Goal: Transaction & Acquisition: Purchase product/service

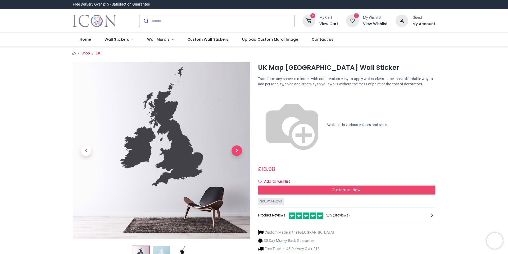
click at [239, 151] on span "Next" at bounding box center [237, 151] width 11 height 11
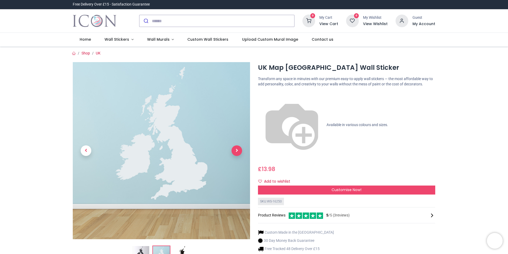
click at [238, 151] on span "Next" at bounding box center [237, 151] width 11 height 11
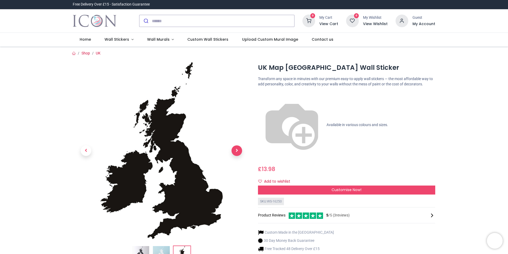
click at [238, 151] on span "Next" at bounding box center [237, 151] width 11 height 11
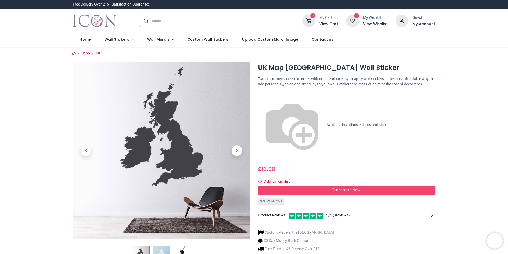
click at [387, 226] on div "Custom Made in the UK 30 Day Money Back Guarantee Free Tracked 48 Delivery Over…" at bounding box center [346, 253] width 177 height 55
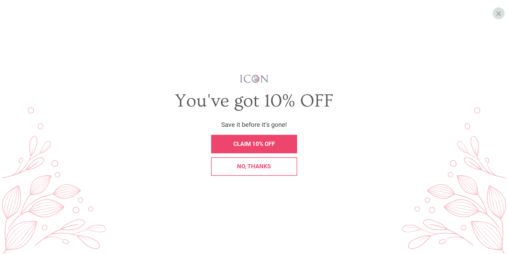
click at [257, 142] on span "CLAIM 10% OFF" at bounding box center [254, 144] width 42 height 7
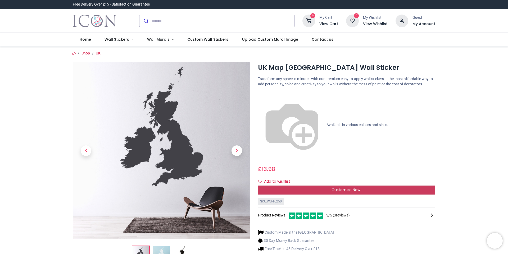
click at [343, 187] on span "Customise Now!" at bounding box center [347, 189] width 30 height 5
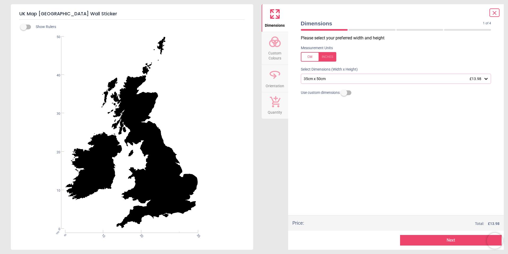
click at [329, 81] on div "35cm x 50cm £13.98" at bounding box center [393, 79] width 181 height 5
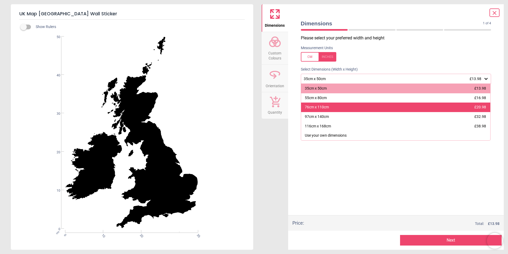
click at [331, 106] on div "76cm x 110cm £20.98" at bounding box center [396, 108] width 190 height 10
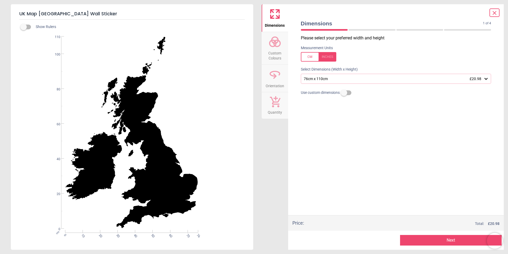
click at [321, 79] on div "76cm x 110cm £20.98" at bounding box center [393, 79] width 181 height 5
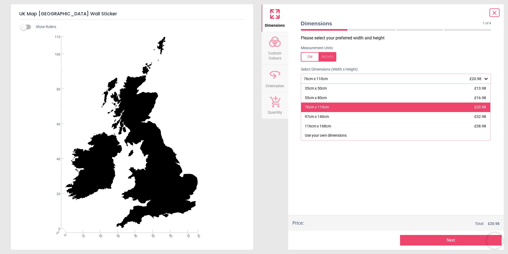
click at [321, 107] on div "76cm x 110cm" at bounding box center [317, 107] width 24 height 5
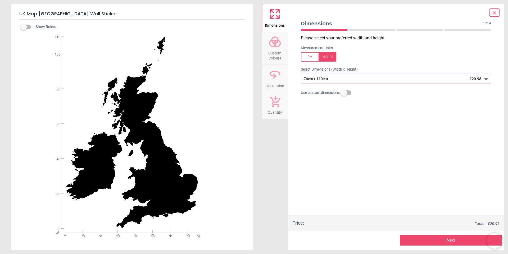
click at [345, 154] on div "Please select your preferred width and height Measurement Units Select Dimensio…" at bounding box center [396, 125] width 199 height 180
click at [328, 74] on div "76cm x 110cm £20.98" at bounding box center [396, 79] width 191 height 10
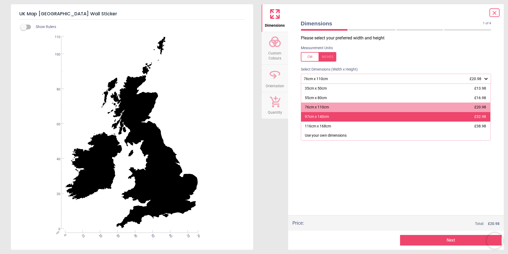
click at [336, 120] on div "97cm x 140cm £32.98" at bounding box center [396, 117] width 190 height 10
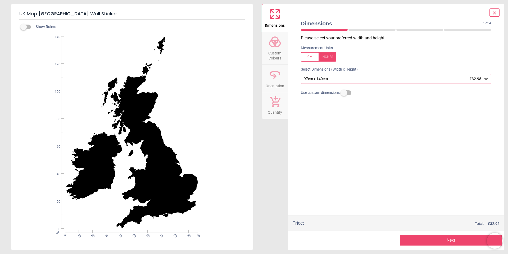
click at [382, 79] on div "97cm x 140cm £32.98" at bounding box center [393, 79] width 181 height 5
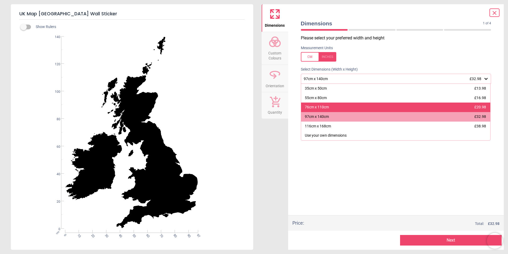
click at [355, 107] on div "76cm x 110cm £20.98" at bounding box center [396, 108] width 190 height 10
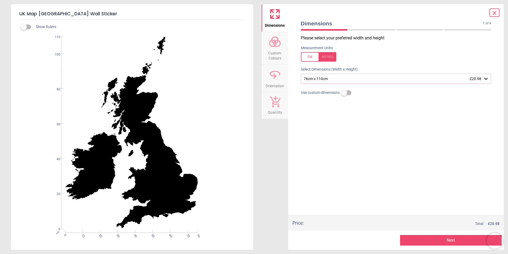
click at [425, 239] on button "Next" at bounding box center [451, 240] width 102 height 11
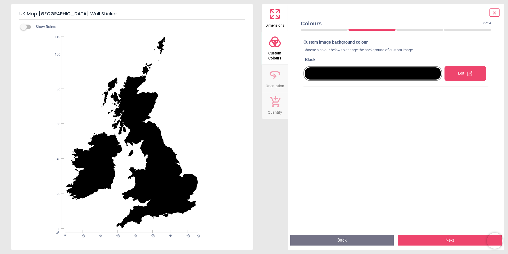
click at [454, 76] on div "Edit" at bounding box center [466, 73] width 42 height 15
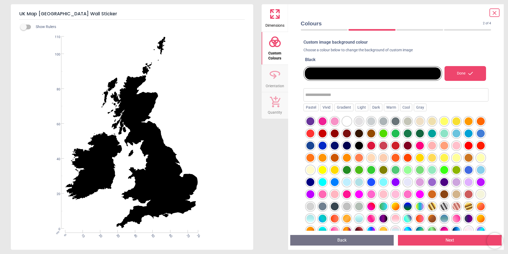
click at [398, 122] on div at bounding box center [396, 122] width 8 height 8
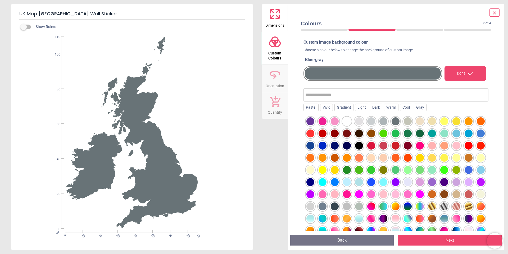
click at [384, 123] on div at bounding box center [384, 122] width 8 height 8
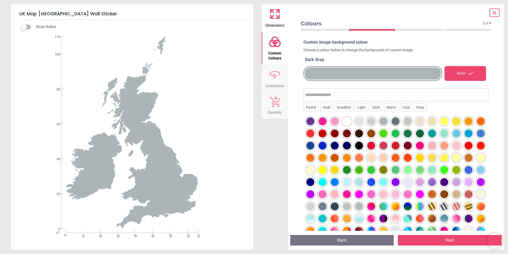
click at [423, 240] on button "Next" at bounding box center [450, 240] width 104 height 11
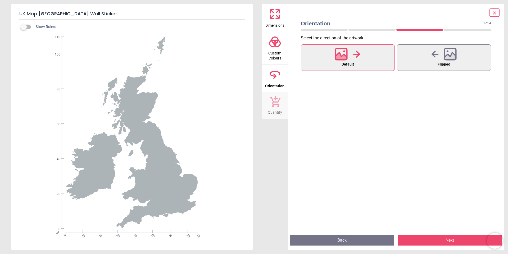
click at [453, 240] on button "Next" at bounding box center [450, 240] width 104 height 11
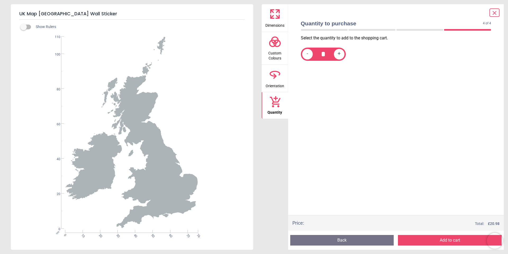
click at [453, 238] on button "Add to cart" at bounding box center [450, 240] width 104 height 11
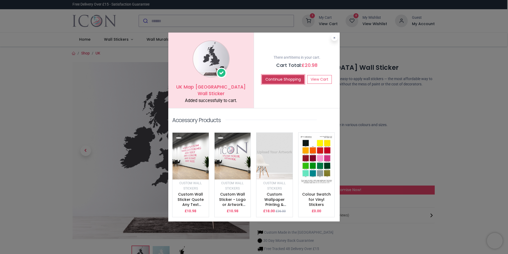
click at [290, 82] on button "Continue Shopping" at bounding box center [283, 79] width 42 height 9
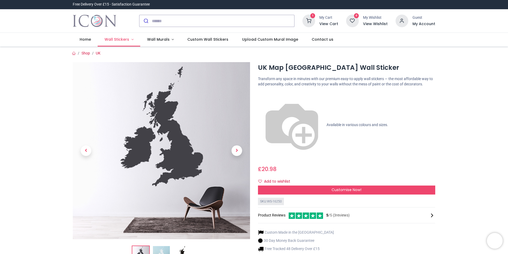
click at [119, 40] on span "Wall Stickers" at bounding box center [117, 39] width 25 height 5
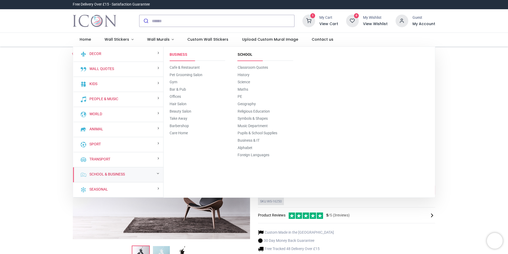
click at [179, 53] on link "Business" at bounding box center [179, 54] width 18 height 4
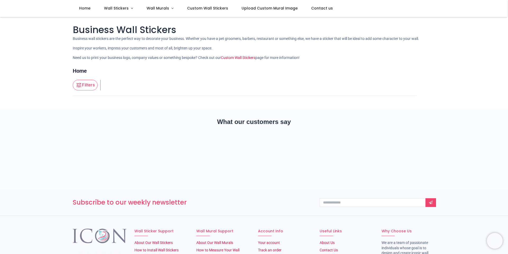
scroll to position [18, 0]
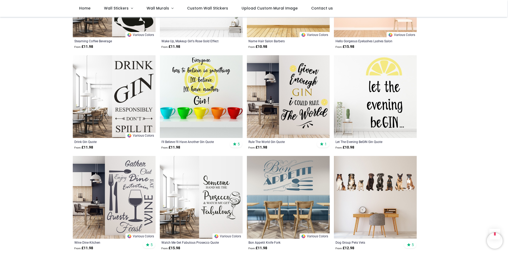
scroll to position [1103, 0]
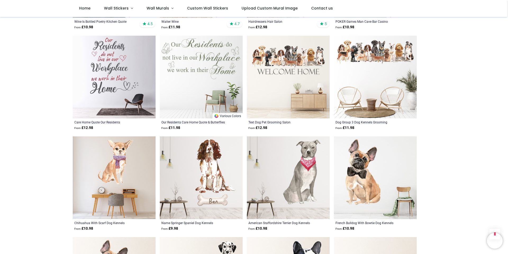
scroll to position [1606, 0]
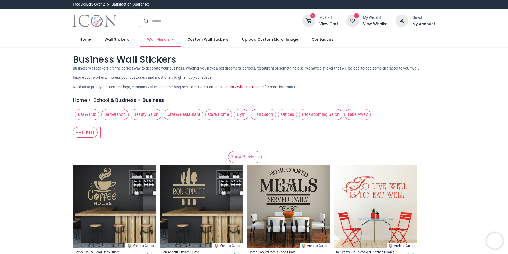
click at [162, 40] on span "Wall Murals" at bounding box center [158, 39] width 23 height 5
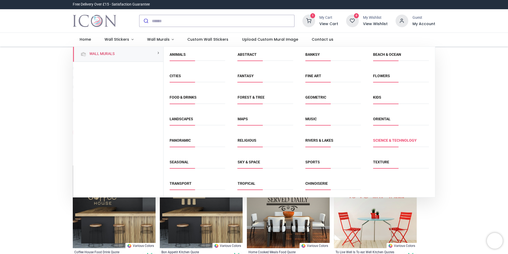
click at [385, 141] on link "Science & Technology" at bounding box center [395, 140] width 44 height 4
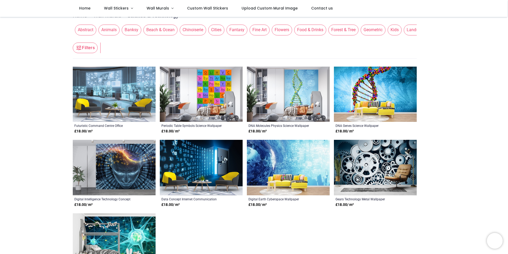
scroll to position [53, 0]
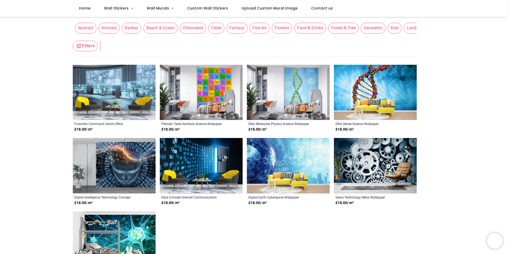
click at [218, 99] on img at bounding box center [201, 93] width 83 height 56
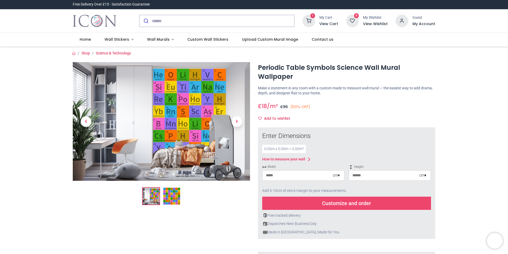
click at [176, 193] on img at bounding box center [171, 196] width 17 height 17
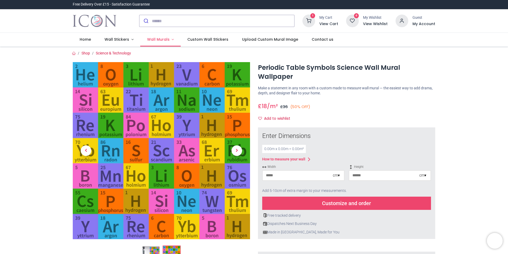
click at [156, 41] on span "Wall Murals" at bounding box center [158, 39] width 23 height 5
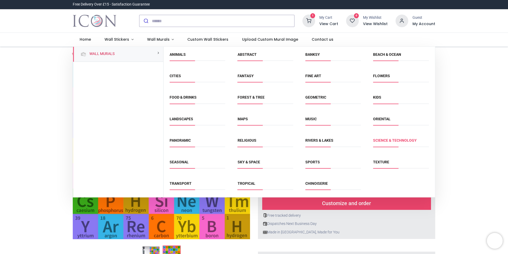
click at [396, 140] on link "Science & Technology" at bounding box center [395, 140] width 44 height 4
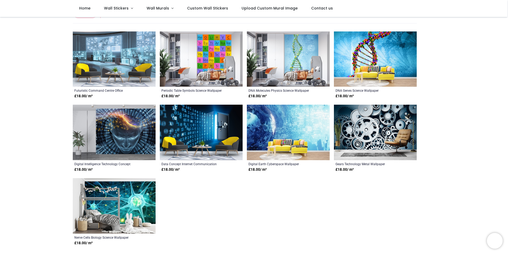
scroll to position [106, 0]
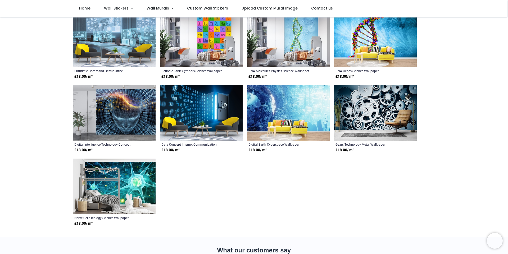
click at [370, 116] on img at bounding box center [375, 113] width 83 height 56
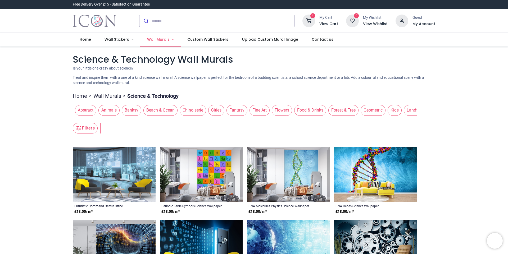
click at [160, 40] on span "Wall Murals" at bounding box center [158, 39] width 23 height 5
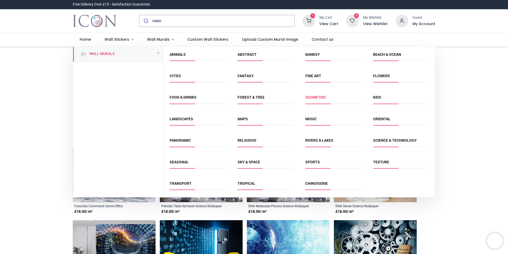
click at [311, 98] on link "Geometric" at bounding box center [315, 97] width 21 height 4
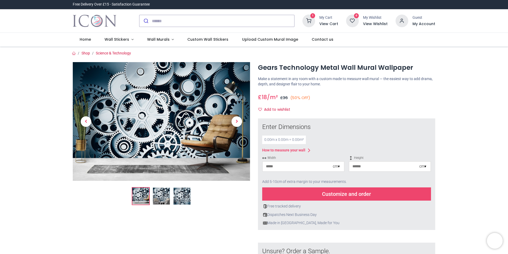
click at [164, 196] on img at bounding box center [161, 196] width 17 height 17
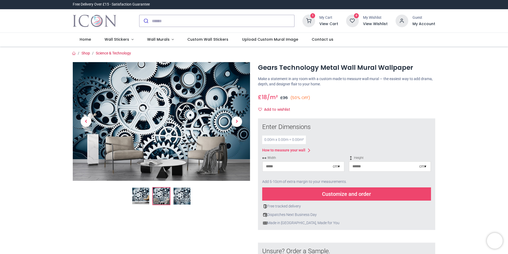
click at [183, 198] on img at bounding box center [182, 196] width 17 height 17
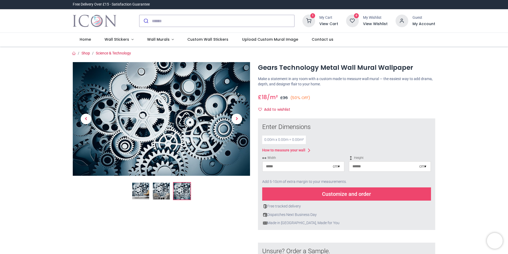
click at [211, 212] on div at bounding box center [161, 205] width 185 height 287
click at [267, 141] on div "0.00 m x 0.00 m = 0.00 m²" at bounding box center [284, 140] width 44 height 8
click at [296, 169] on input "number" at bounding box center [298, 167] width 70 height 10
click at [304, 166] on input "number" at bounding box center [298, 167] width 70 height 10
type input "*"
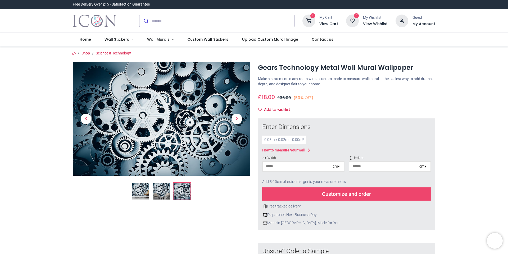
type input "*"
click at [282, 165] on input "*" at bounding box center [298, 167] width 70 height 10
type input "****"
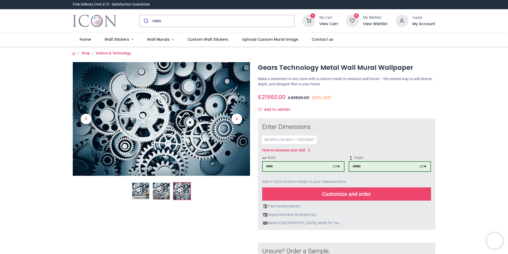
type input "****"
click at [364, 133] on div "Enter Dimensions 50.00 m x 24.40 m = 1220.00 m² How to measure your wall Width …" at bounding box center [346, 174] width 169 height 103
drag, startPoint x: 286, startPoint y: 167, endPoint x: 234, endPoint y: 166, distance: 51.6
click at [234, 166] on div "Gears Technology Metal Wall Mural Wallpaper £ i" at bounding box center [254, 203] width 371 height 294
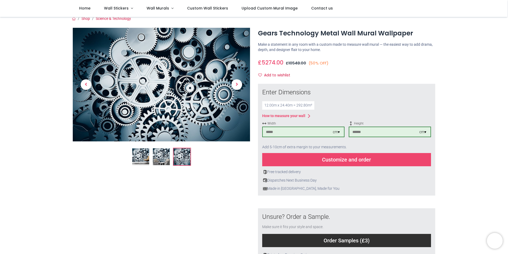
scroll to position [0, 0]
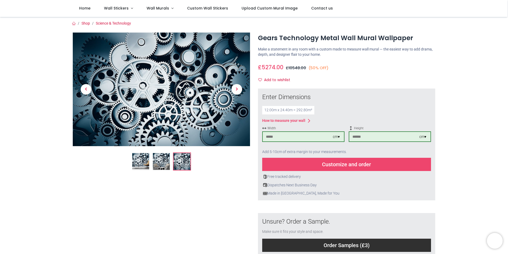
drag, startPoint x: 292, startPoint y: 137, endPoint x: 251, endPoint y: 137, distance: 41.6
click at [251, 137] on div "Gears Technology Metal Wall Mural Wallpaper £ i" at bounding box center [254, 173] width 371 height 294
type input "****"
click at [197, 188] on div at bounding box center [161, 176] width 185 height 287
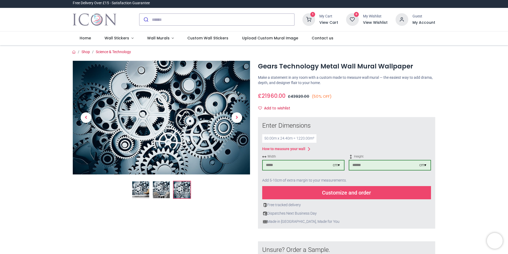
scroll to position [0, 0]
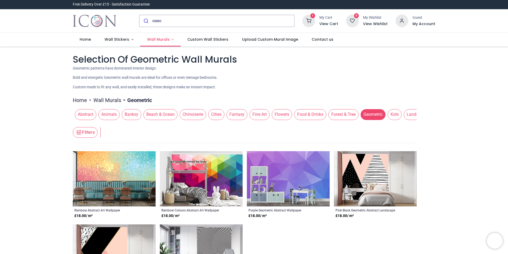
click at [157, 38] on span "Wall Murals" at bounding box center [158, 39] width 23 height 5
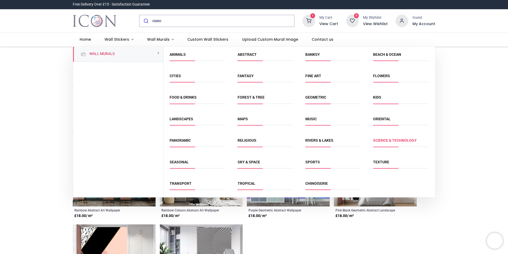
click at [402, 141] on link "Science & Technology" at bounding box center [395, 140] width 44 height 4
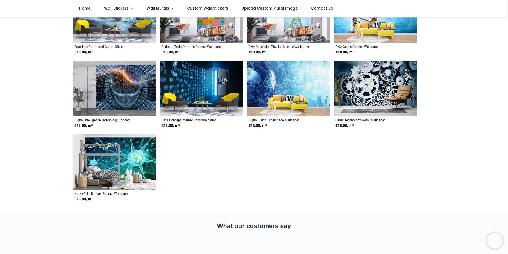
scroll to position [132, 0]
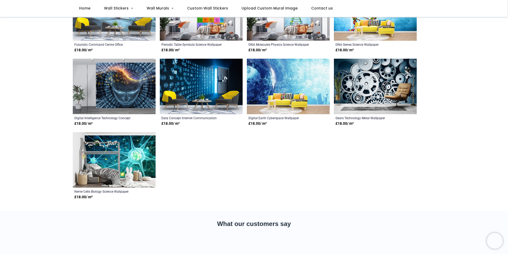
click at [366, 105] on img at bounding box center [375, 87] width 83 height 56
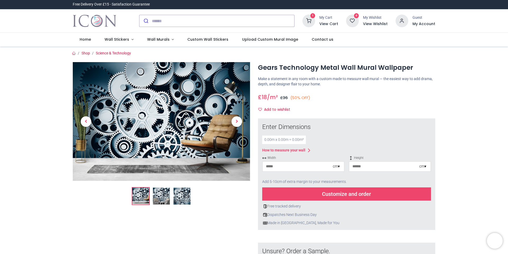
click at [285, 166] on input "number" at bounding box center [298, 167] width 70 height 10
click at [336, 166] on div "cm ▾" at bounding box center [336, 166] width 7 height 5
click at [295, 177] on div "Centimeters (cm)" at bounding box center [303, 176] width 81 height 9
click at [297, 168] on input "number" at bounding box center [298, 167] width 70 height 10
type input "***"
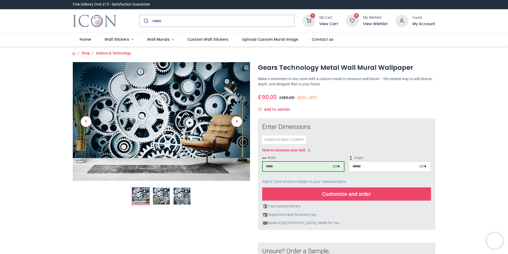
click at [391, 167] on input "number" at bounding box center [384, 167] width 70 height 10
type input "***"
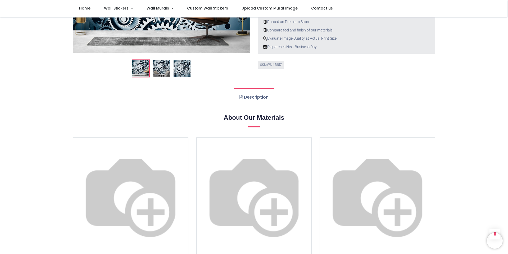
click at [457, 92] on div "Shop Science & Technology cm" at bounding box center [254, 166] width 508 height 777
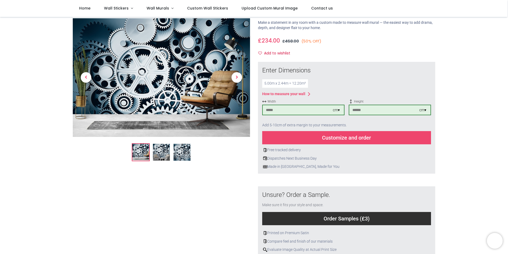
scroll to position [0, 0]
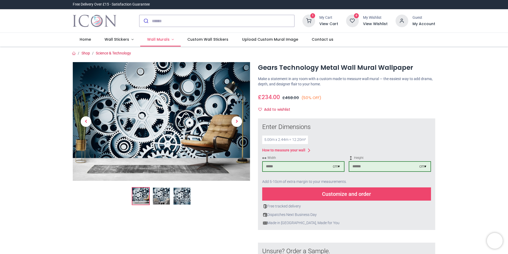
click at [156, 40] on span "Wall Murals" at bounding box center [158, 39] width 23 height 5
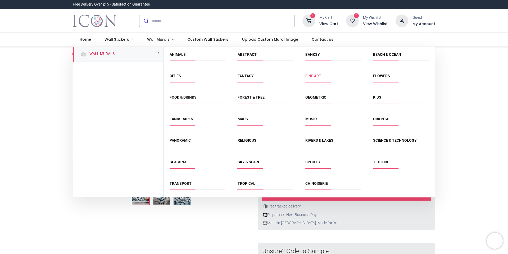
click at [314, 76] on link "Fine Art" at bounding box center [313, 76] width 16 height 4
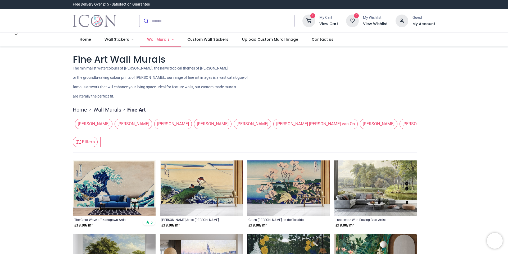
click at [155, 39] on span "Wall Murals" at bounding box center [158, 39] width 23 height 5
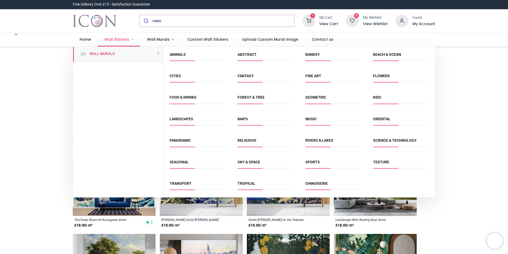
click at [122, 41] on span "Wall Stickers" at bounding box center [117, 39] width 25 height 5
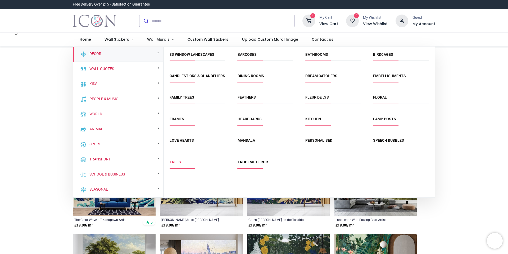
click at [176, 164] on link "Trees" at bounding box center [175, 162] width 11 height 4
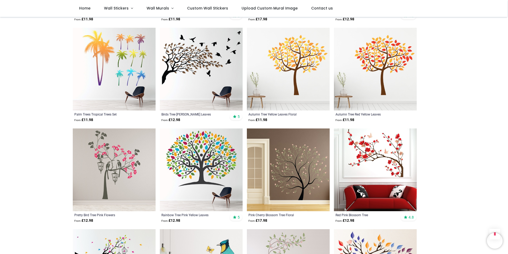
scroll to position [1509, 0]
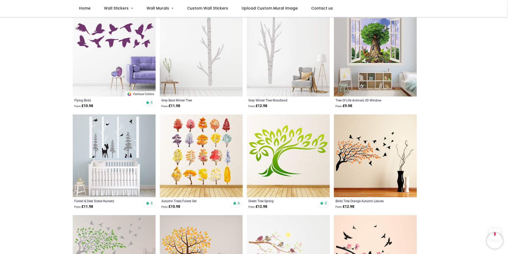
scroll to position [2833, 0]
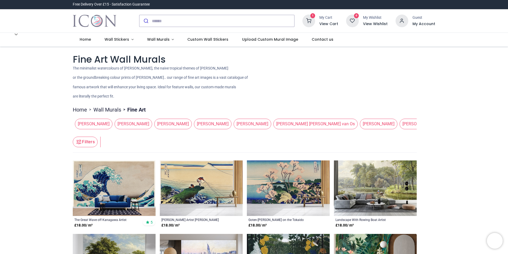
click at [314, 89] on p "famous artwork that will enhance your living space. Ideal for feature walls, ou…" at bounding box center [254, 87] width 363 height 5
click at [330, 22] on h6 "View Cart" at bounding box center [329, 23] width 19 height 5
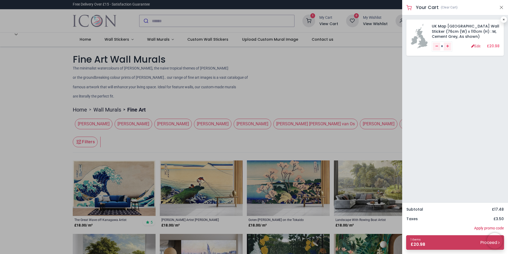
click at [457, 244] on link "1 items £ 20.98 Proceed" at bounding box center [455, 243] width 98 height 15
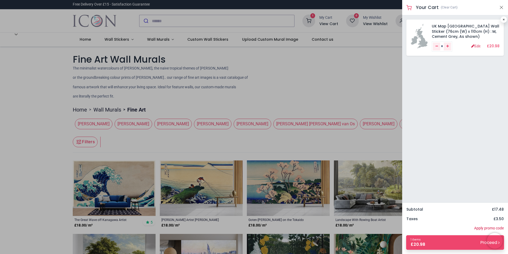
click at [437, 133] on div "UK Map United Kingdom Wall Sticker (76cm (W) x 110cm (H) : M, Cement Grey, As s…" at bounding box center [455, 108] width 106 height 187
click at [476, 47] on link "Edit" at bounding box center [475, 46] width 9 height 4
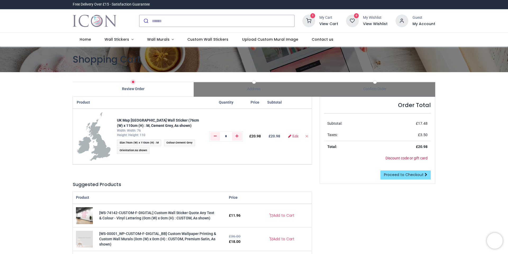
click at [368, 213] on div "Order Total Subtotal: £ 17.48 Taxes: £ 3.50 Total: £ 20.98 Discount code or gif…" at bounding box center [378, 208] width 124 height 223
click at [388, 174] on span "Proceed to Checkout" at bounding box center [404, 174] width 40 height 5
click at [345, 200] on div "Order Total Subtotal: £ 17.48 Taxes: £ 3.50 Total: £ 20.98 Discount code or gif…" at bounding box center [378, 208] width 124 height 223
click at [143, 142] on span "76cm (W) x 110cm (H) : M" at bounding box center [142, 142] width 33 height 3
click at [198, 149] on ul "Size : 76cm (W) x 110cm (H) : M Colour : Cement Grey Orientation : As shown" at bounding box center [160, 147] width 86 height 15
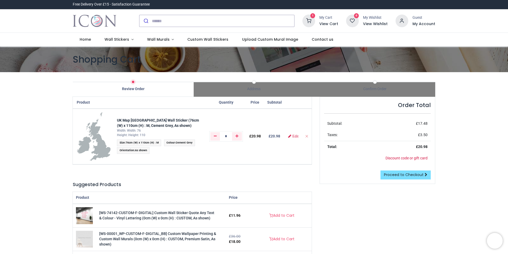
click at [246, 174] on div "Product Quantity Price Subtotal UK Map United Kingdom Wall Sticker (76cm (W) x …" at bounding box center [192, 208] width 247 height 223
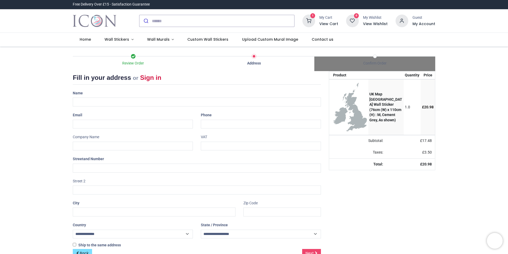
select select "***"
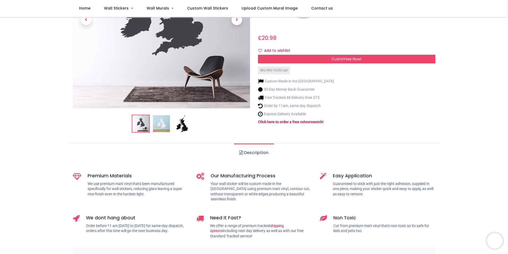
scroll to position [0, 0]
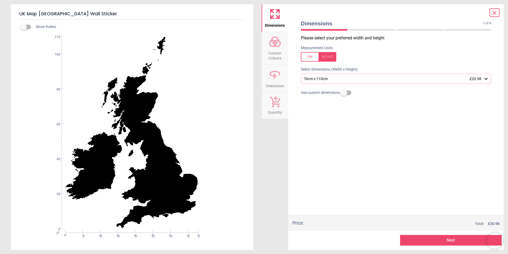
click at [346, 78] on div "76cm x 110cm £20.98" at bounding box center [393, 79] width 181 height 5
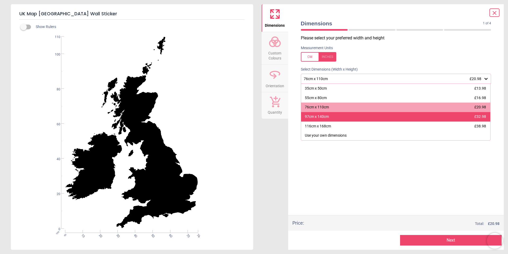
click at [342, 118] on div "97cm x 140cm £32.98" at bounding box center [396, 117] width 190 height 10
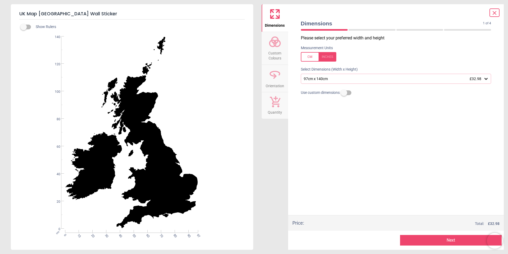
click at [459, 240] on button "Next" at bounding box center [451, 240] width 102 height 11
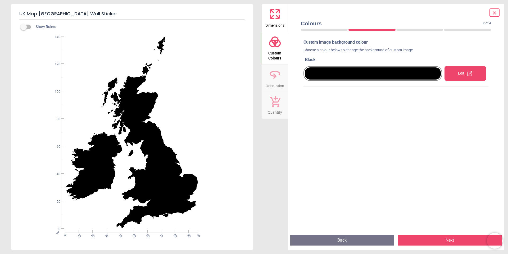
click at [411, 73] on div at bounding box center [373, 74] width 136 height 12
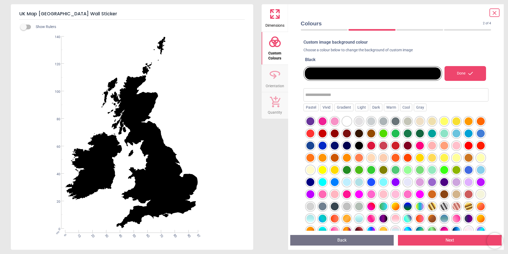
click at [395, 121] on div at bounding box center [396, 122] width 8 height 8
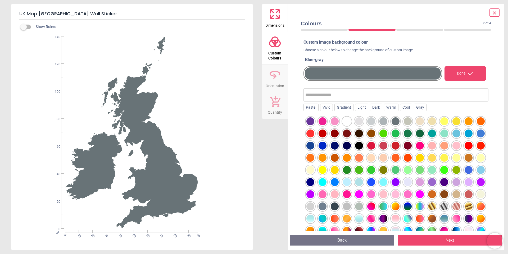
click at [385, 122] on div at bounding box center [384, 122] width 8 height 8
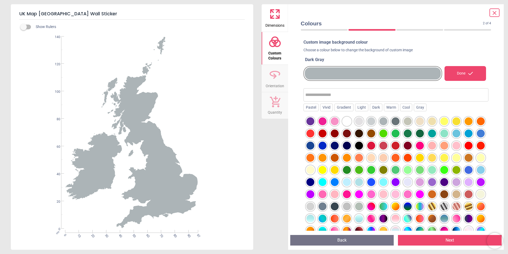
click at [458, 241] on button "Next" at bounding box center [450, 240] width 104 height 11
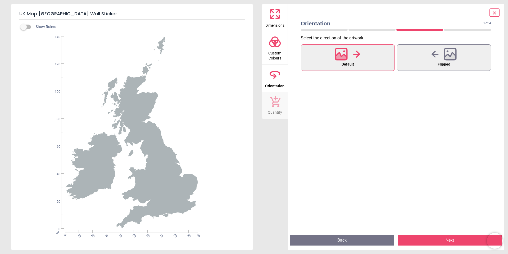
click at [434, 241] on button "Next" at bounding box center [450, 240] width 104 height 11
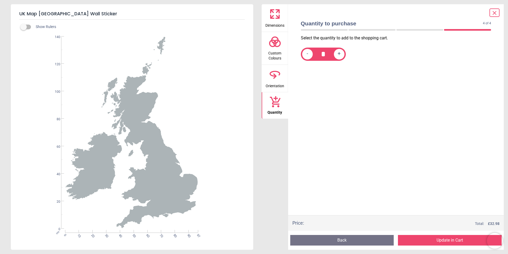
click at [459, 242] on button "Update in Cart" at bounding box center [450, 240] width 104 height 11
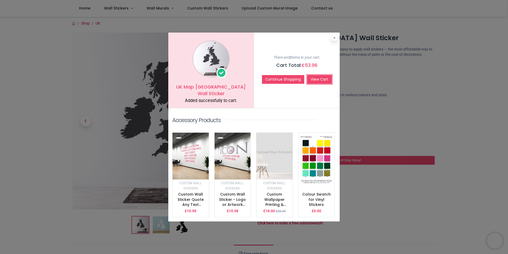
click at [321, 81] on link "View Cart" at bounding box center [319, 79] width 25 height 9
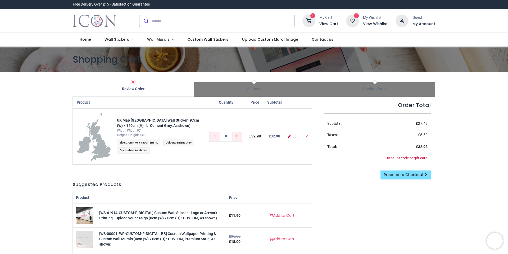
click at [242, 178] on div "Product Quantity Price Subtotal UK Map United Kingdom Wall Sticker (97cm (W) x …" at bounding box center [192, 208] width 247 height 223
click at [407, 176] on span "Proceed to Checkout" at bounding box center [404, 174] width 40 height 5
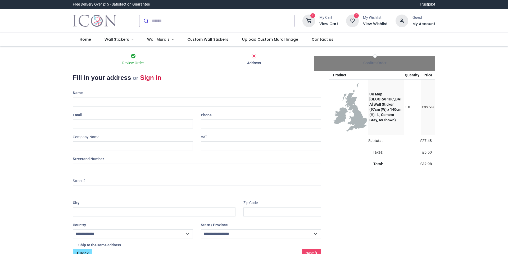
select select "***"
click at [98, 100] on input "text" at bounding box center [197, 102] width 248 height 9
type input "**********"
click at [106, 125] on input "email" at bounding box center [133, 124] width 120 height 9
type input "**********"
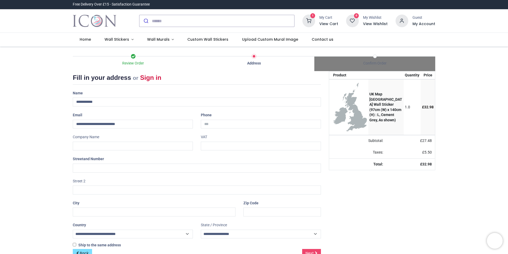
click at [233, 118] on div "Phone" at bounding box center [261, 120] width 128 height 18
click at [232, 123] on input "tel" at bounding box center [261, 124] width 120 height 9
type input "**********"
click at [105, 147] on input "text" at bounding box center [133, 146] width 120 height 9
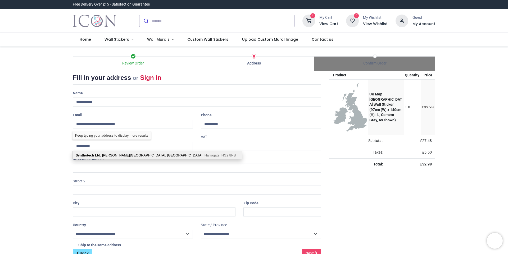
click at [109, 155] on div "Synthotech Ltd , [PERSON_NAME][STREET_ADDRESS]" at bounding box center [157, 155] width 169 height 8
type input "**********"
type input "*******"
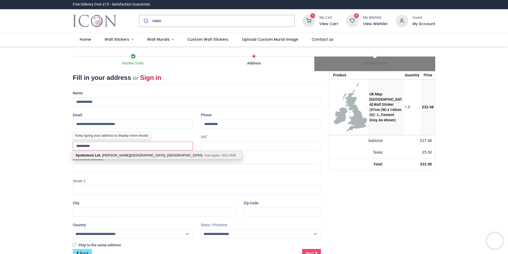
select select "***"
type input "*********"
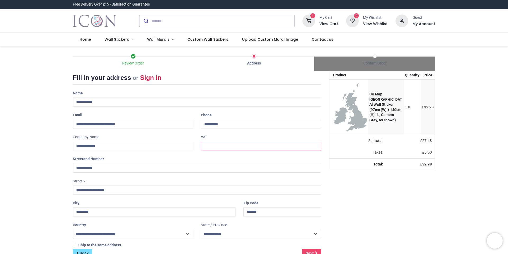
click at [214, 146] on input "text" at bounding box center [261, 146] width 120 height 9
type input "**********"
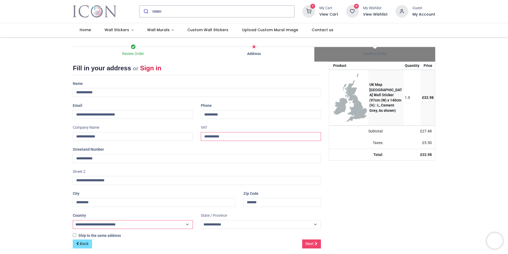
scroll to position [15, 0]
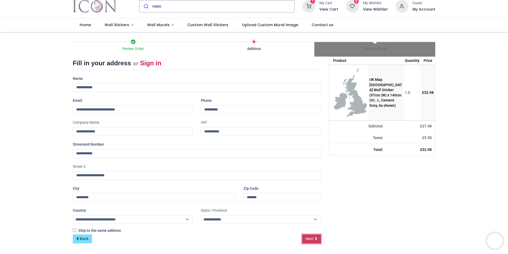
click at [310, 239] on span "Next" at bounding box center [310, 238] width 8 height 5
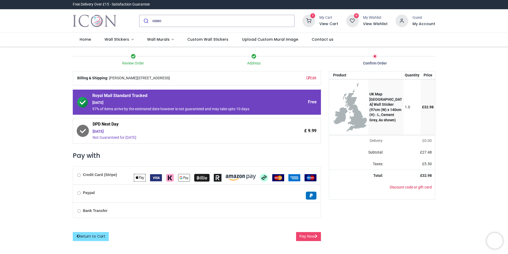
click at [85, 175] on b "Credit Card (Stripe)" at bounding box center [100, 175] width 34 height 4
click at [310, 235] on button "Pay Now" at bounding box center [308, 236] width 25 height 9
